Goal: Information Seeking & Learning: Stay updated

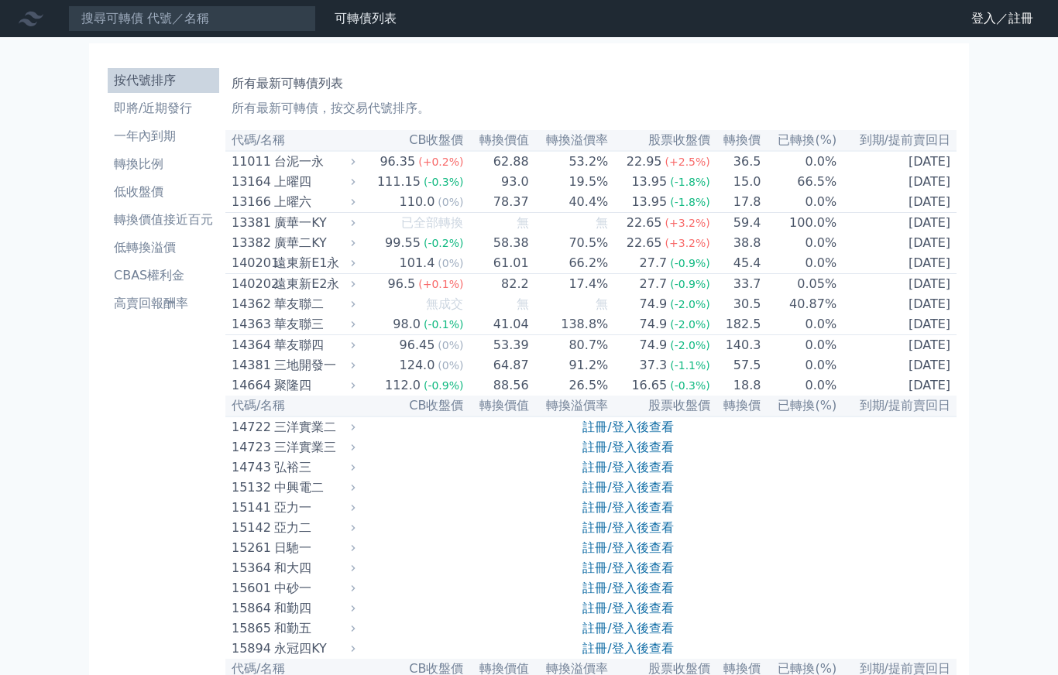
click at [1010, 16] on link "登入／註冊" at bounding box center [1001, 18] width 87 height 25
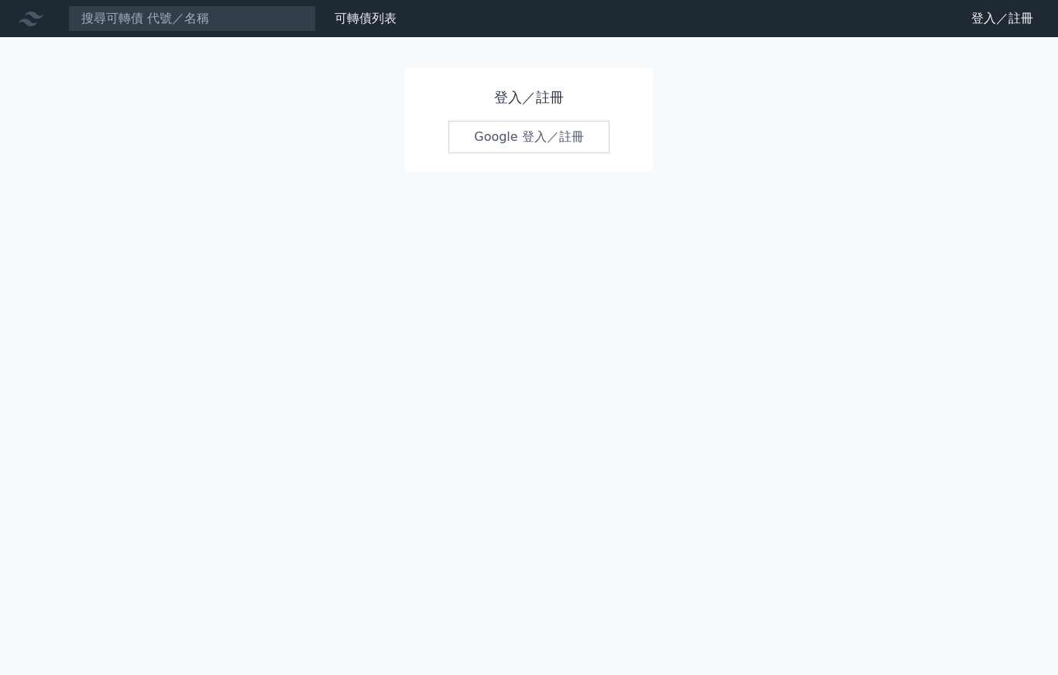
click at [588, 146] on link "Google 登入／註冊" at bounding box center [528, 137] width 161 height 33
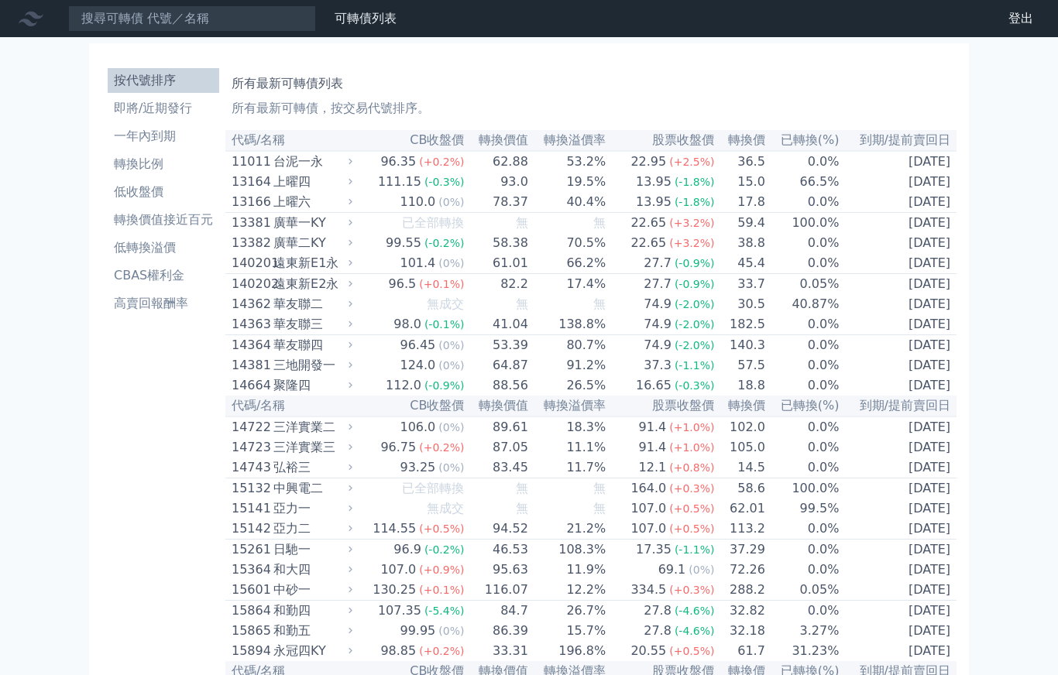
click at [137, 115] on li "即將/近期發行" at bounding box center [163, 108] width 111 height 19
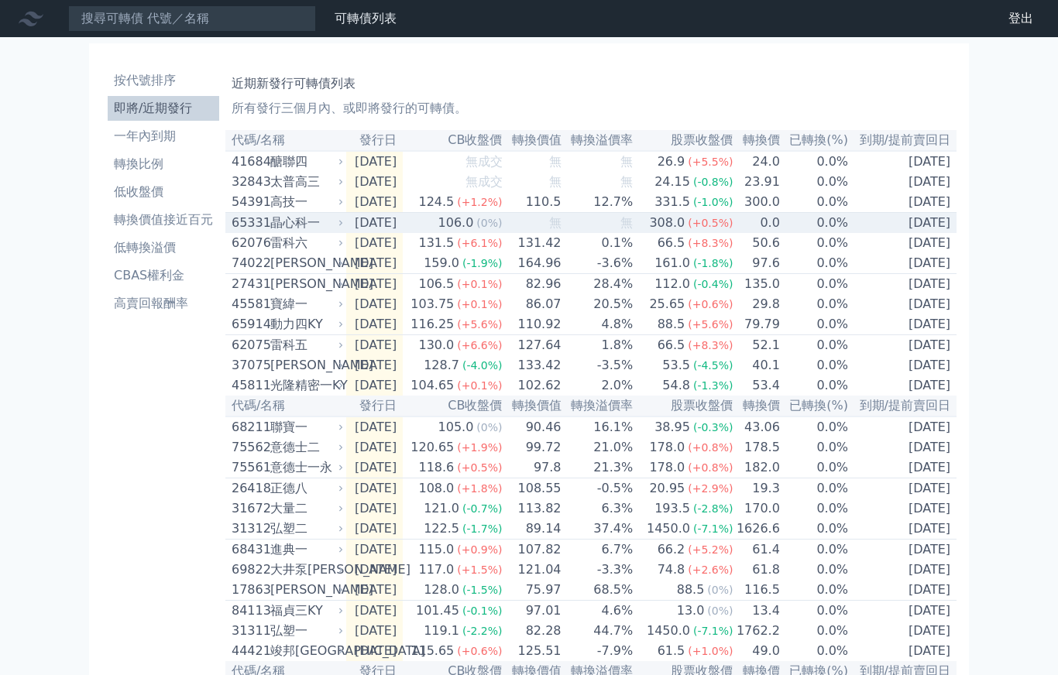
click at [839, 229] on td "0.0%" at bounding box center [814, 223] width 68 height 21
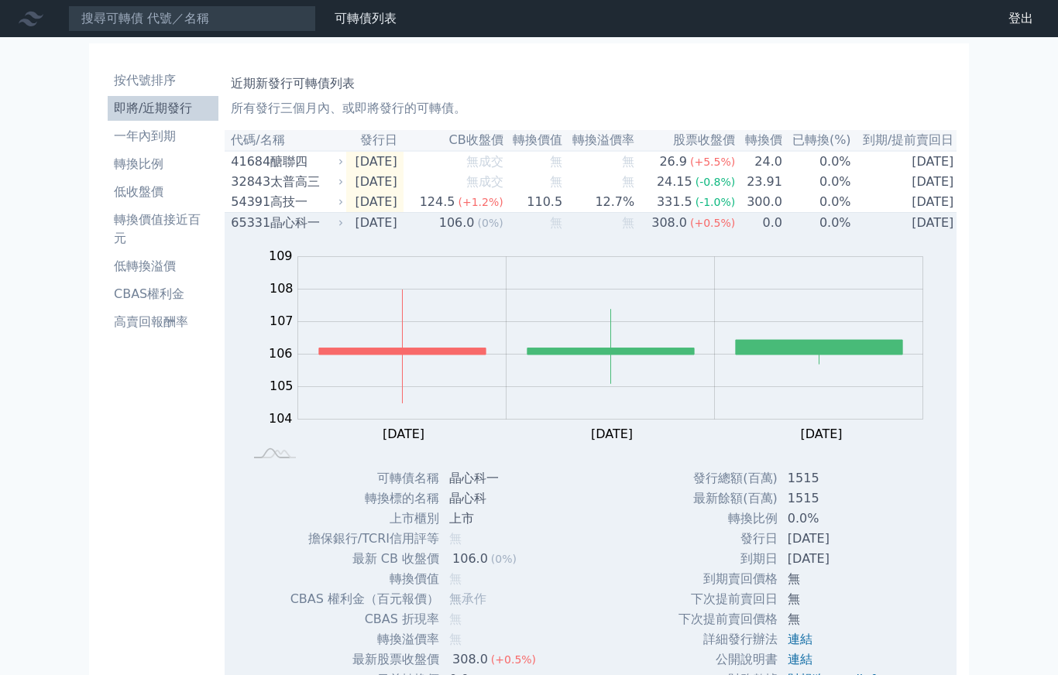
click at [859, 228] on td "2028-09-08" at bounding box center [906, 223] width 108 height 21
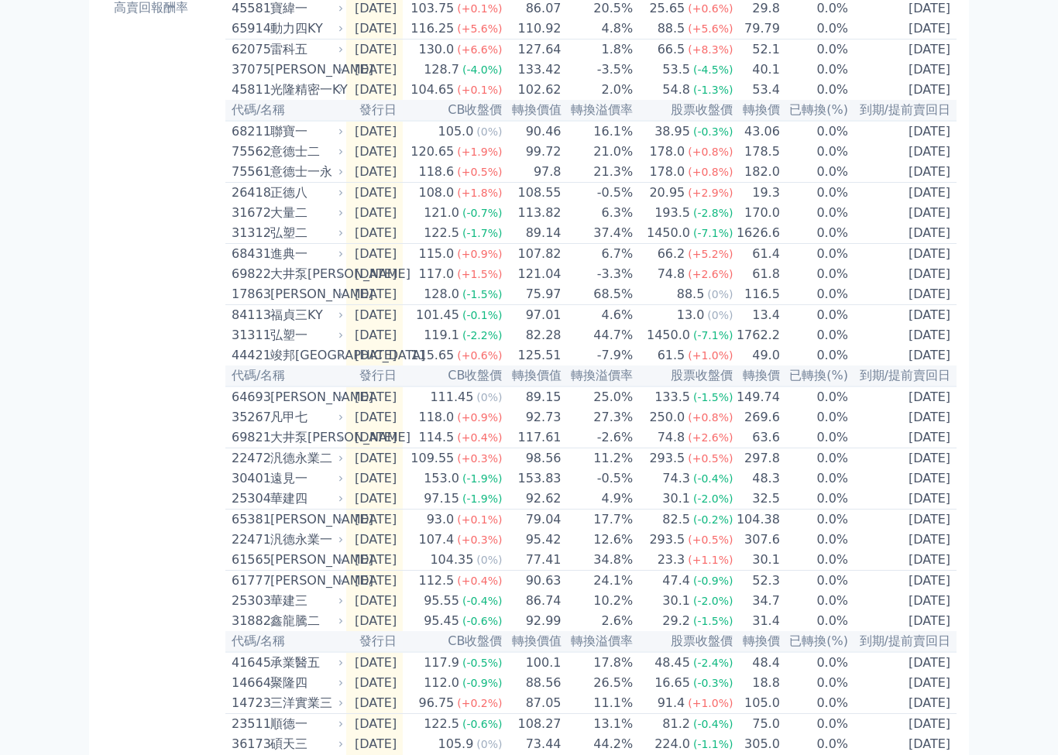
scroll to position [411, 0]
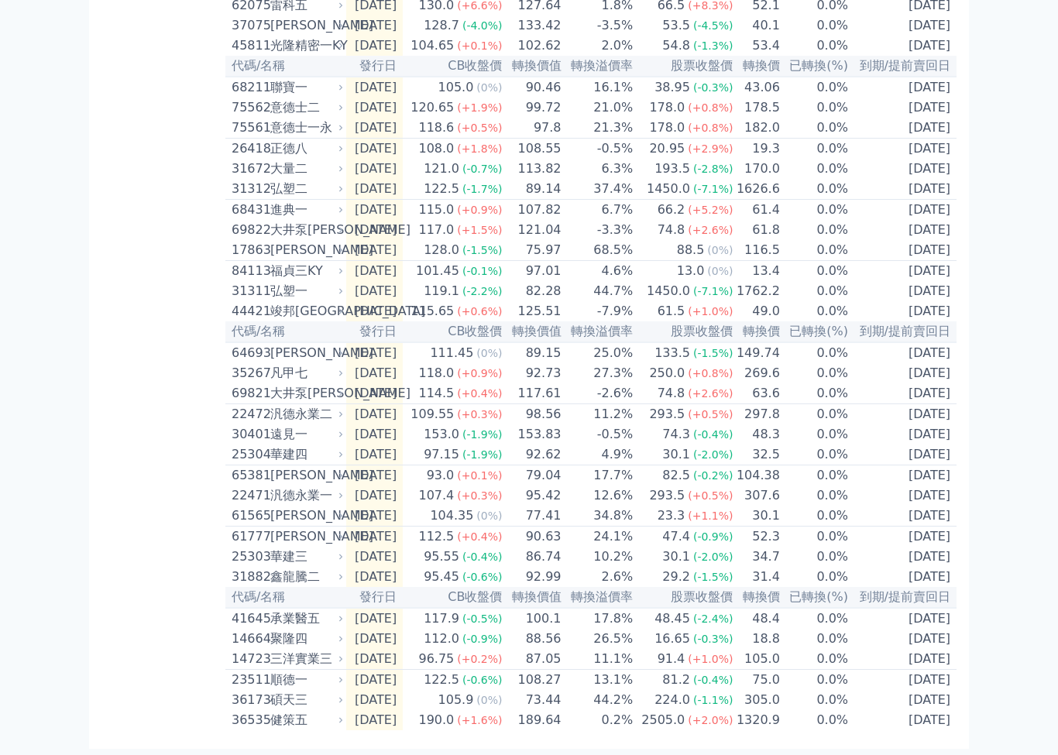
click at [845, 674] on td "0.0%" at bounding box center [814, 720] width 68 height 20
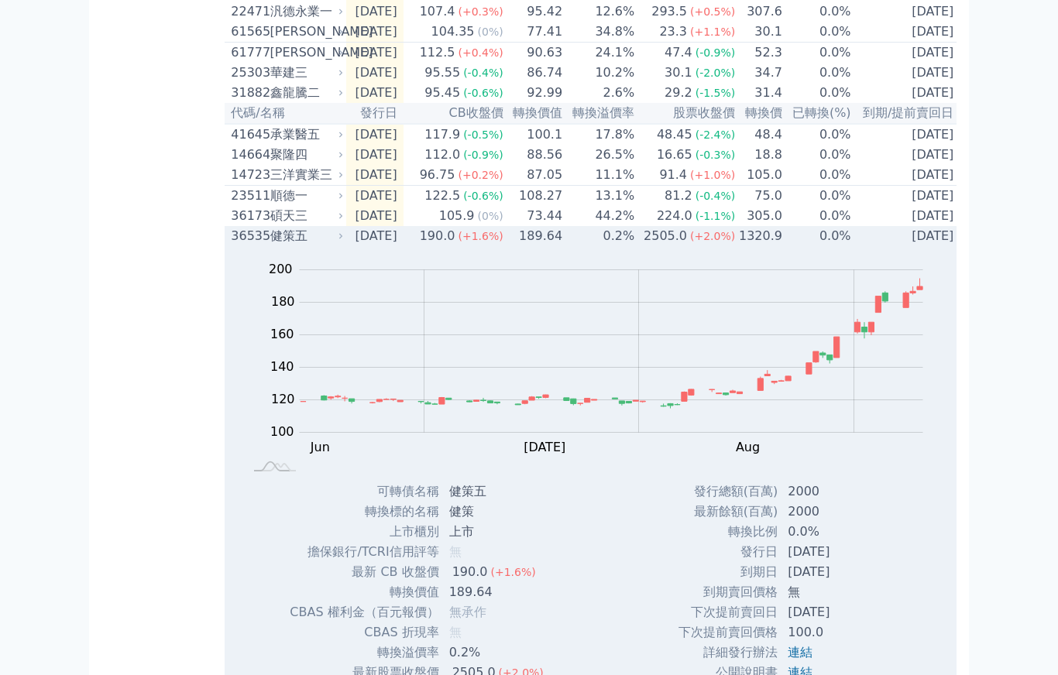
scroll to position [823, 0]
click at [844, 247] on td "0.0%" at bounding box center [817, 237] width 69 height 20
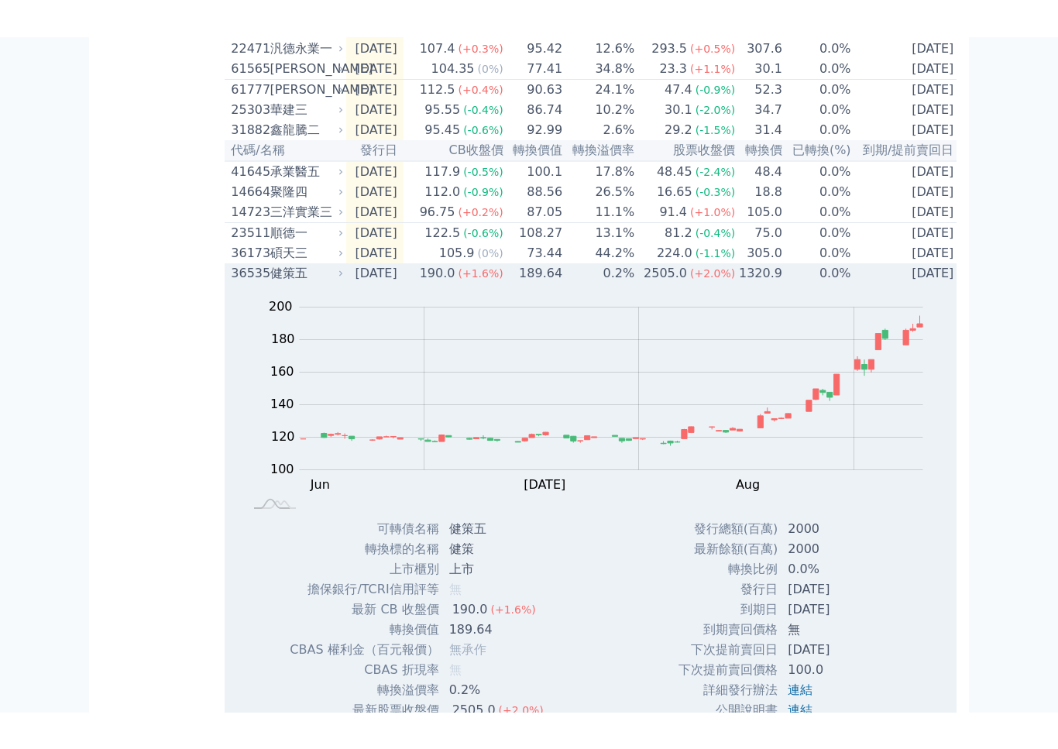
scroll to position [472, 0]
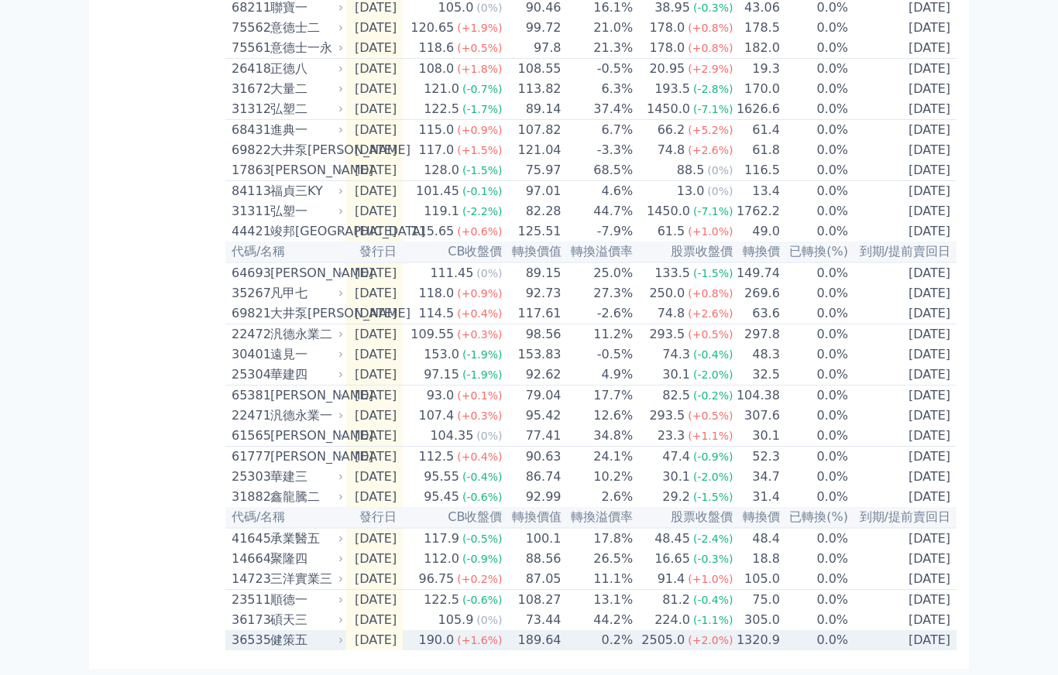
click at [715, 334] on span "(+0.5%)" at bounding box center [710, 334] width 45 height 12
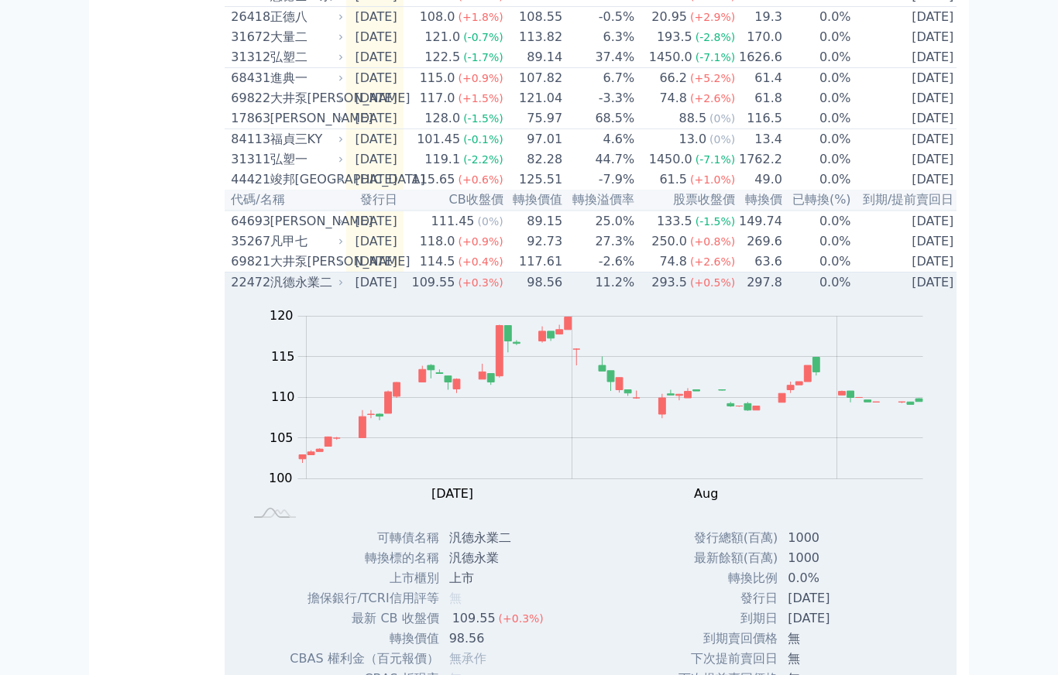
click at [823, 293] on td "0.0%" at bounding box center [817, 283] width 69 height 21
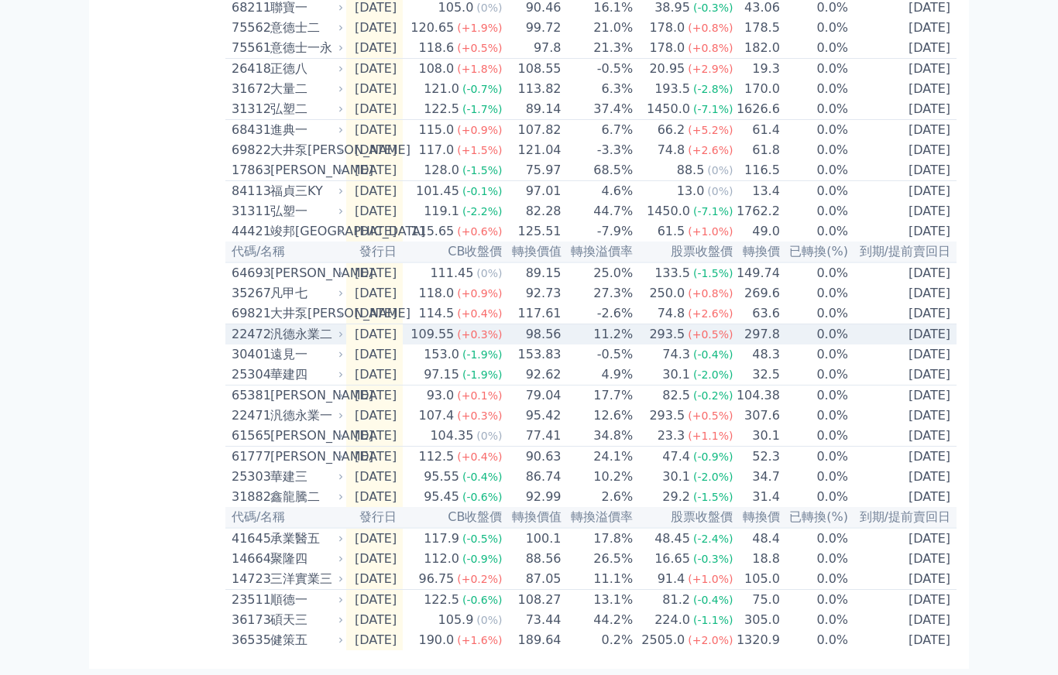
click at [914, 461] on td "2027-06-25" at bounding box center [903, 457] width 108 height 21
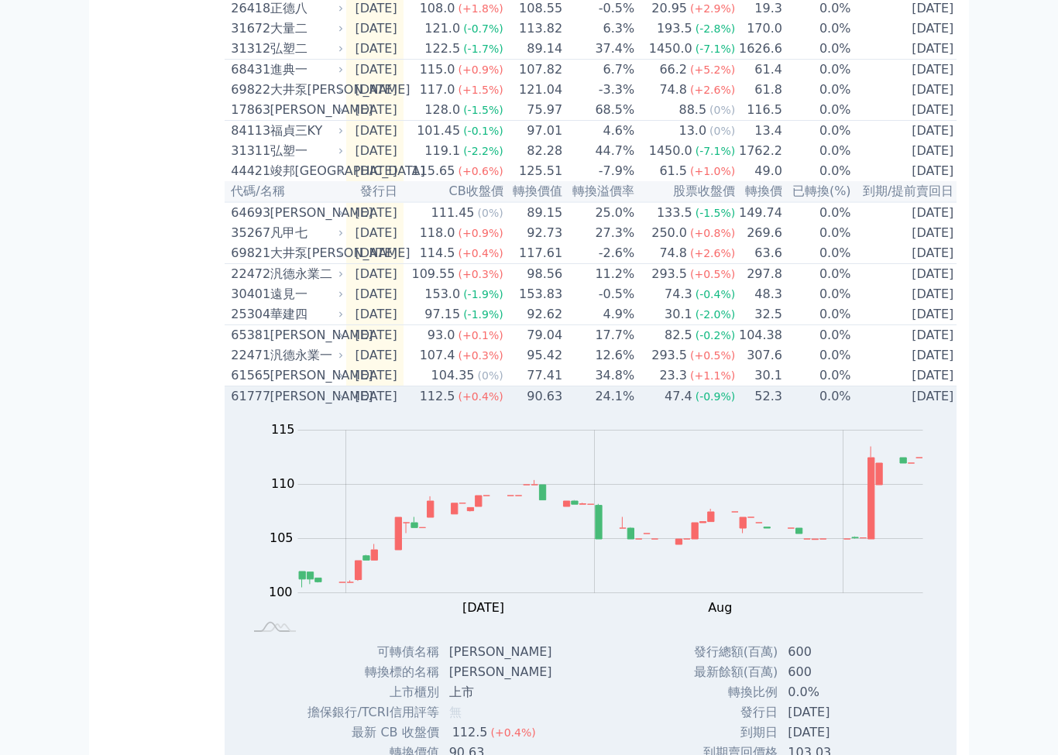
scroll to position [488, 0]
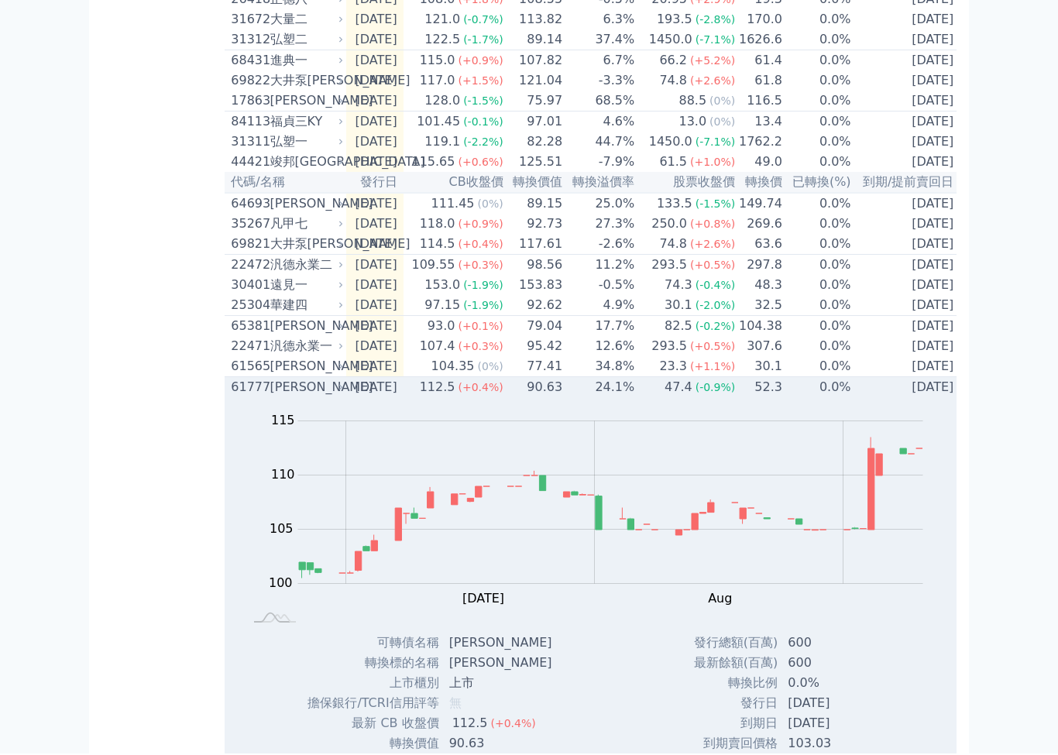
click at [845, 399] on td "0.0%" at bounding box center [817, 389] width 69 height 21
